Goal: Check status: Check status

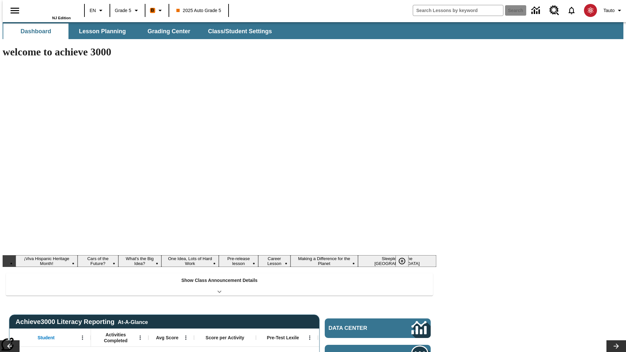
type input "-1"
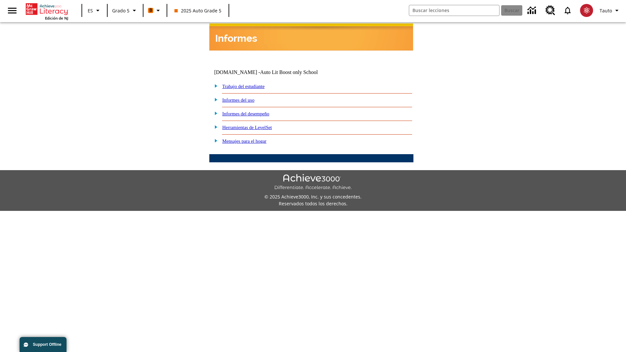
click at [254, 111] on link "Informes del desempeño" at bounding box center [245, 113] width 47 height 5
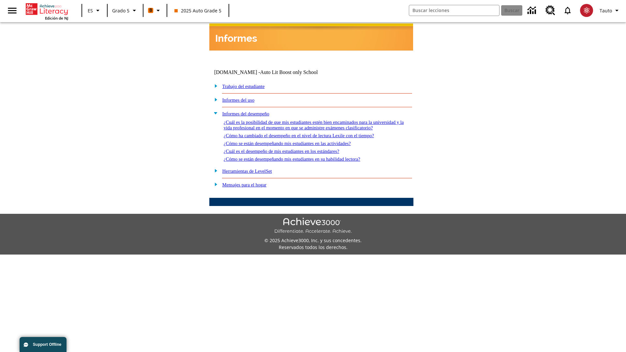
click at [303, 156] on link "¿Cómo se están desempeñando mis estudiantes en su habilidad lectora?" at bounding box center [292, 158] width 137 height 5
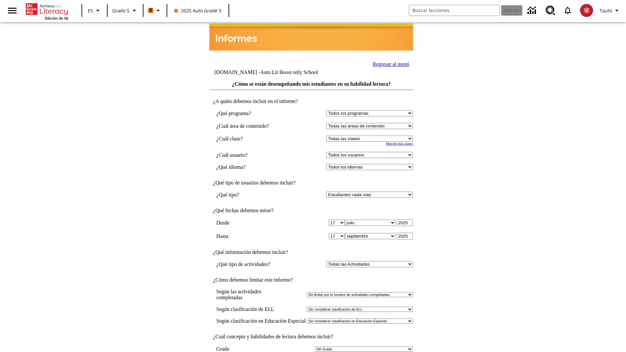
click at [371, 136] on select "Seleccionar una clase: Todas las clases 2025 Auto Grade 5 OL 2025 Auto Grade 6" at bounding box center [369, 139] width 86 height 6
select select "11133131"
click at [371, 152] on select "Todos los usuarios Cat, Sautoen Cat, Sautoes Cat, Sautoss Donotlogin, Sautoen T…" at bounding box center [369, 155] width 86 height 6
select select "21437107"
